Goal: Find specific page/section: Find specific page/section

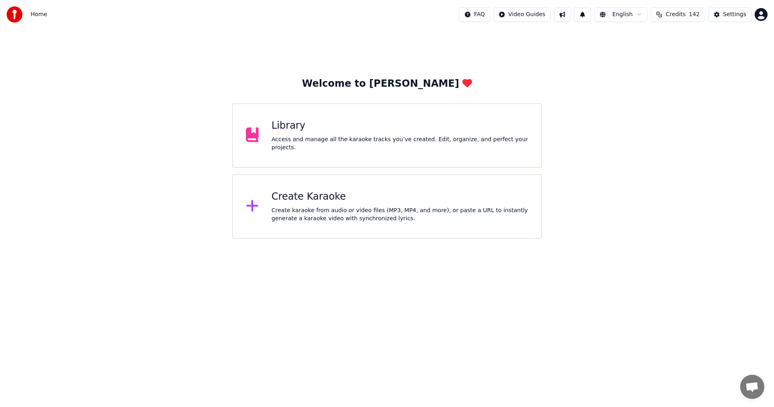
click at [321, 132] on div "Library" at bounding box center [400, 125] width 257 height 13
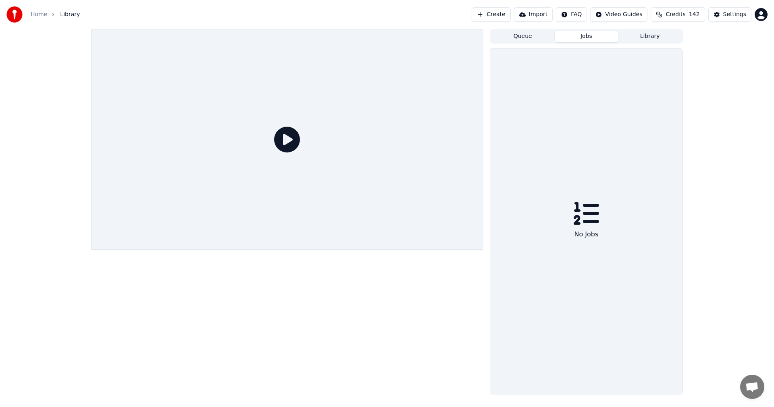
click at [594, 37] on button "Jobs" at bounding box center [587, 37] width 64 height 12
click at [523, 38] on button "Queue" at bounding box center [523, 37] width 64 height 12
drag, startPoint x: 385, startPoint y: 331, endPoint x: 392, endPoint y: 329, distance: 6.7
click at [387, 331] on div at bounding box center [287, 211] width 392 height 365
click at [741, 135] on div "Queue Jobs Library No songs in queue" at bounding box center [387, 211] width 774 height 365
